Goal: Find specific page/section: Find specific page/section

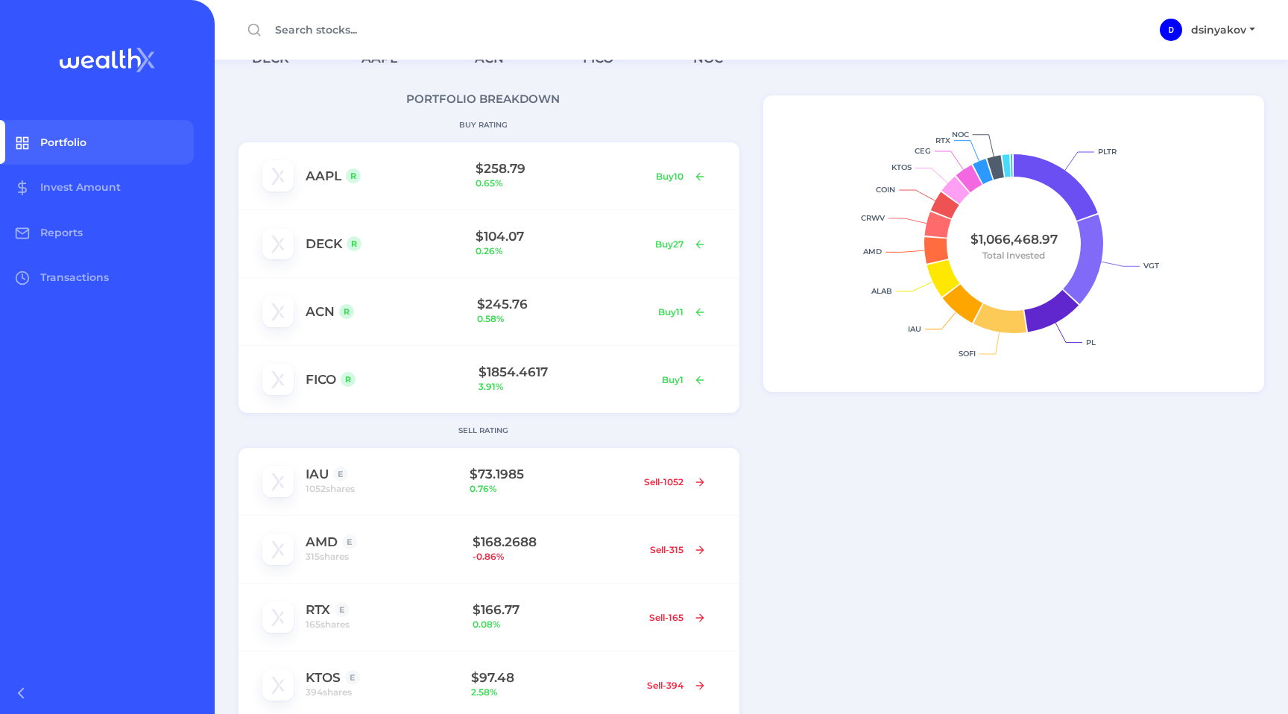
scroll to position [107, 0]
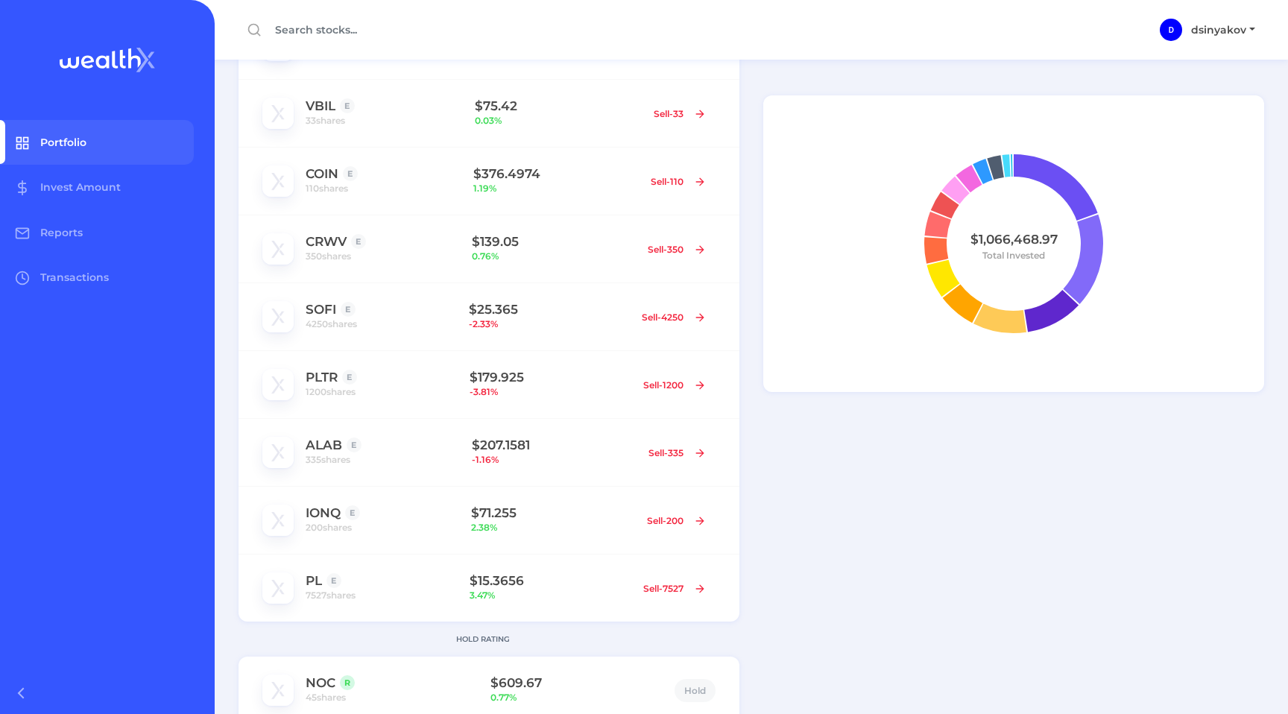
scroll to position [891, 0]
click at [312, 375] on link "PLTR" at bounding box center [322, 376] width 32 height 15
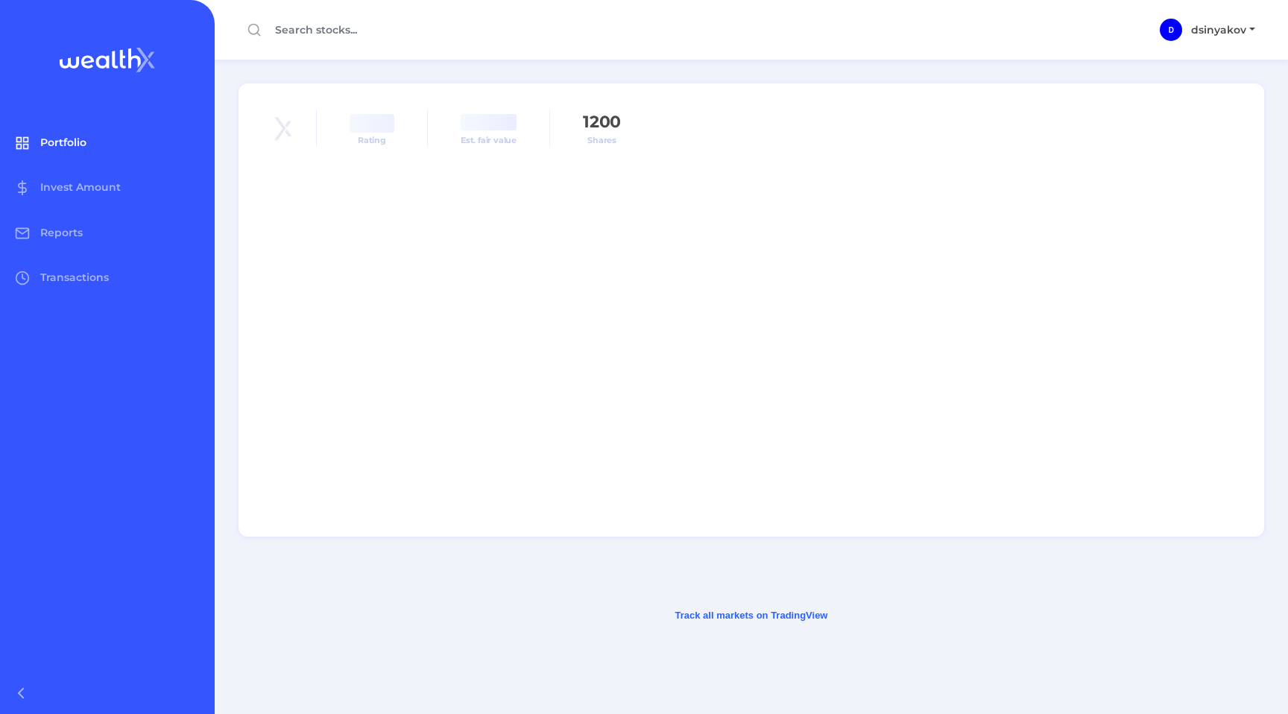
click at [61, 136] on span "Portfolio" at bounding box center [63, 142] width 46 height 13
